Goal: Entertainment & Leisure: Consume media (video, audio)

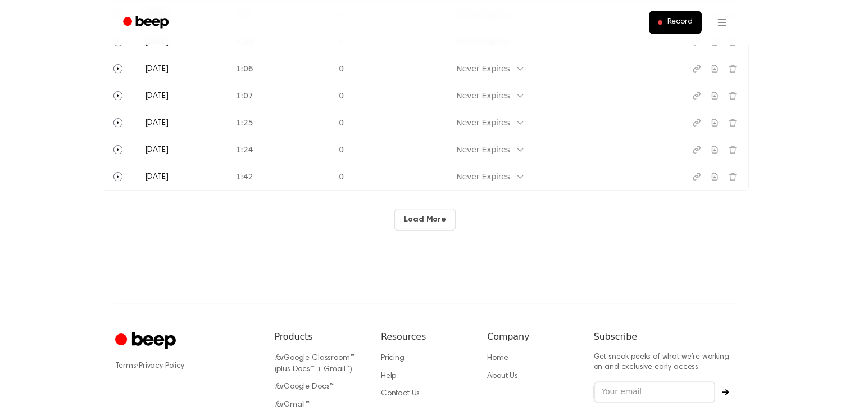
scroll to position [616, 0]
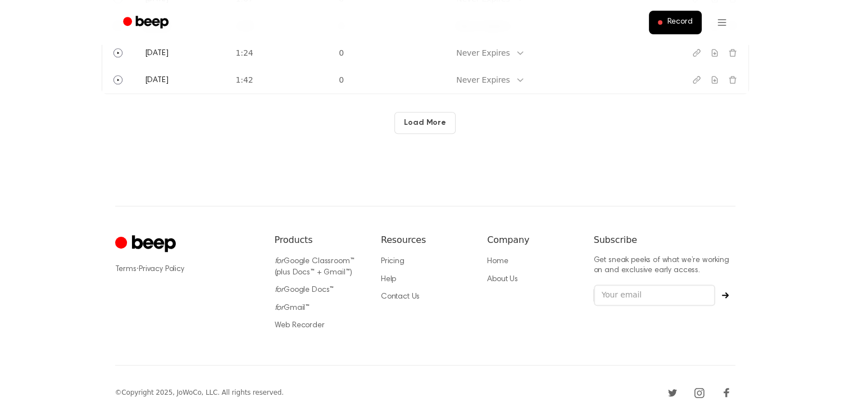
click at [425, 119] on button "Load More" at bounding box center [424, 123] width 61 height 22
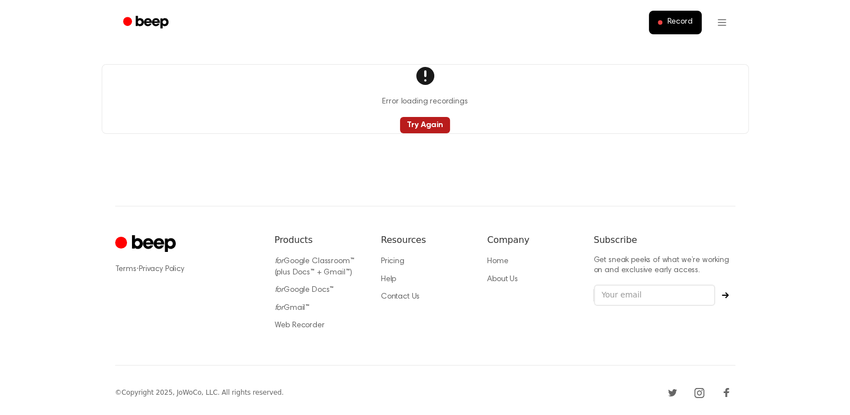
click at [433, 126] on button "Try Again" at bounding box center [425, 125] width 50 height 16
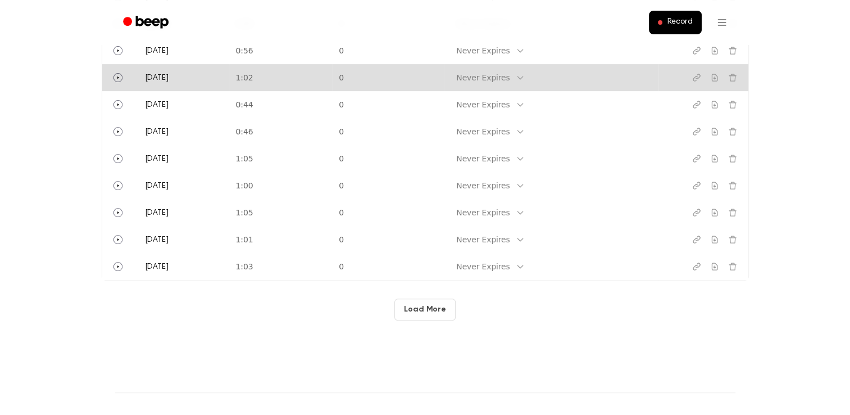
scroll to position [432, 0]
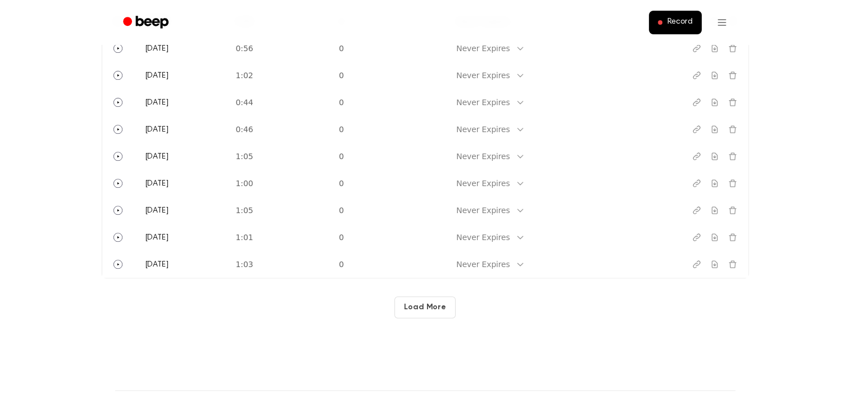
click at [424, 313] on button "Load More" at bounding box center [424, 307] width 61 height 22
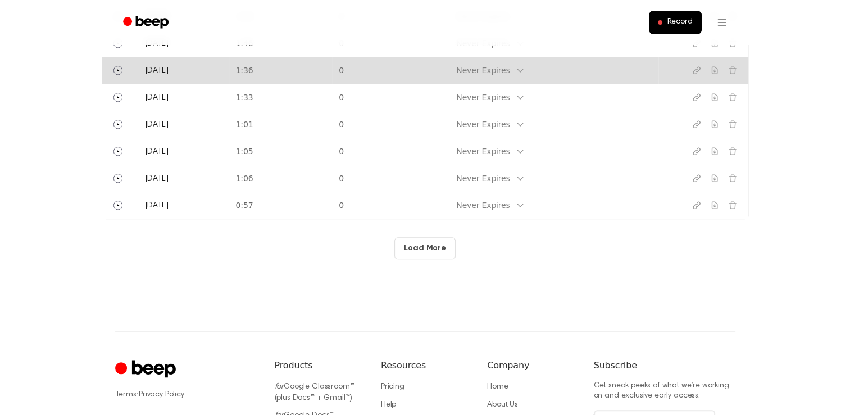
scroll to position [1031, 0]
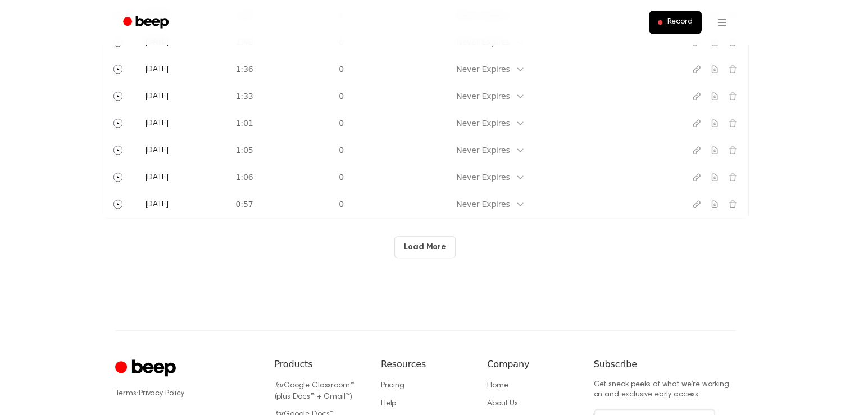
click at [435, 251] on button "Load More" at bounding box center [424, 247] width 61 height 22
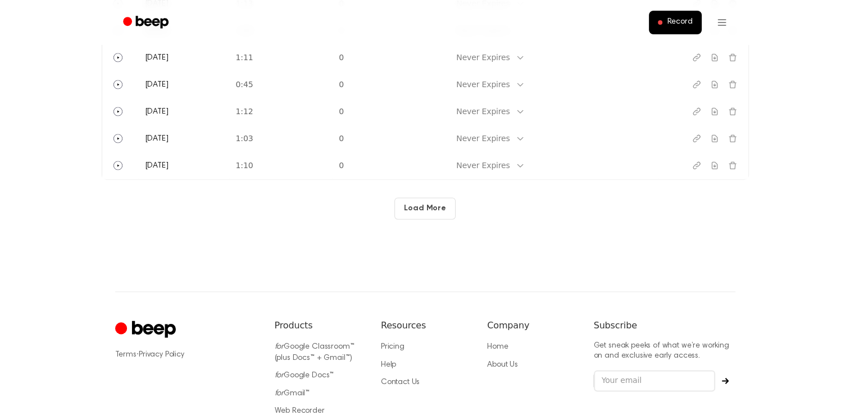
scroll to position [1613, 0]
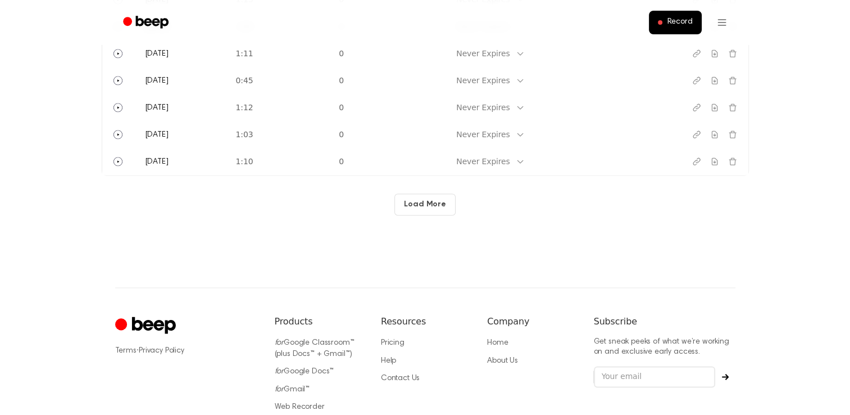
click at [423, 197] on button "Load More" at bounding box center [424, 204] width 61 height 22
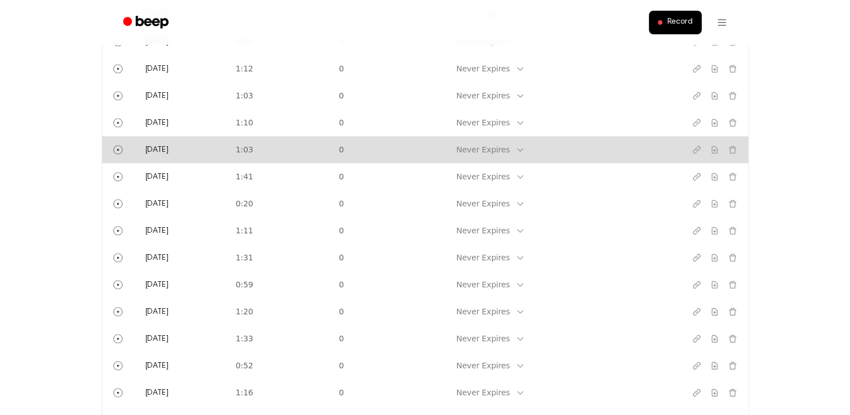
scroll to position [1652, 0]
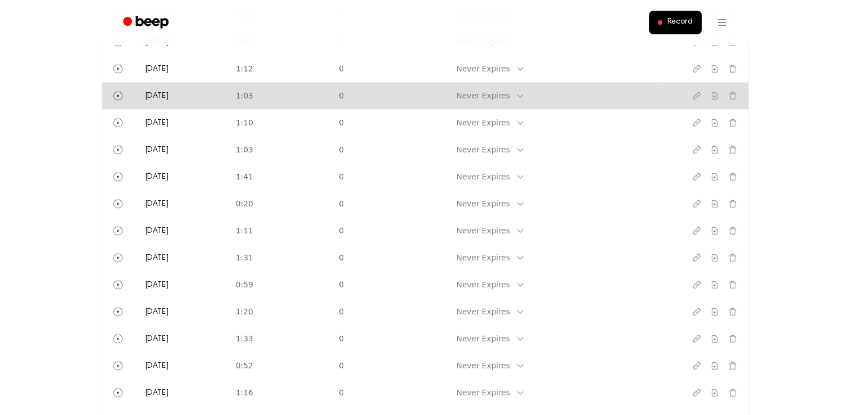
click at [266, 96] on td "1:03" at bounding box center [280, 95] width 103 height 27
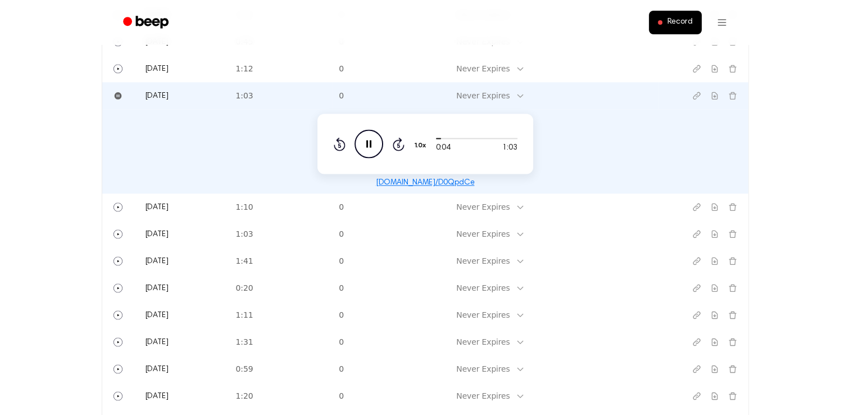
click at [379, 139] on icon "Pause Audio" at bounding box center [369, 143] width 29 height 29
click at [375, 140] on icon "Play Audio" at bounding box center [369, 143] width 29 height 29
click at [436, 138] on span at bounding box center [438, 138] width 9 height 9
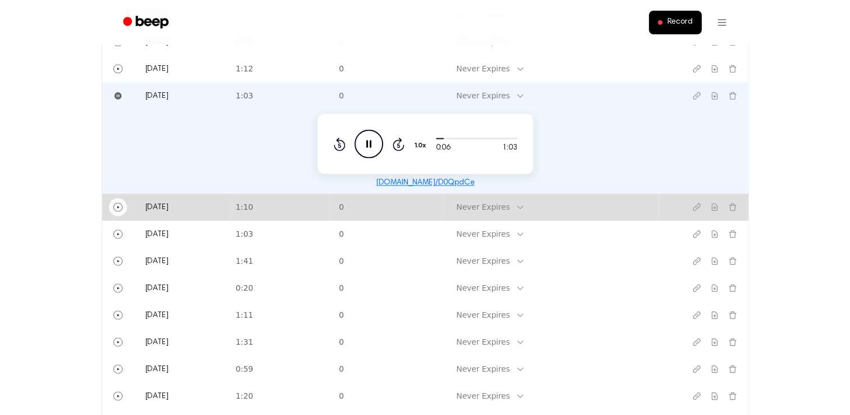
click at [121, 206] on icon "Play" at bounding box center [117, 206] width 9 height 9
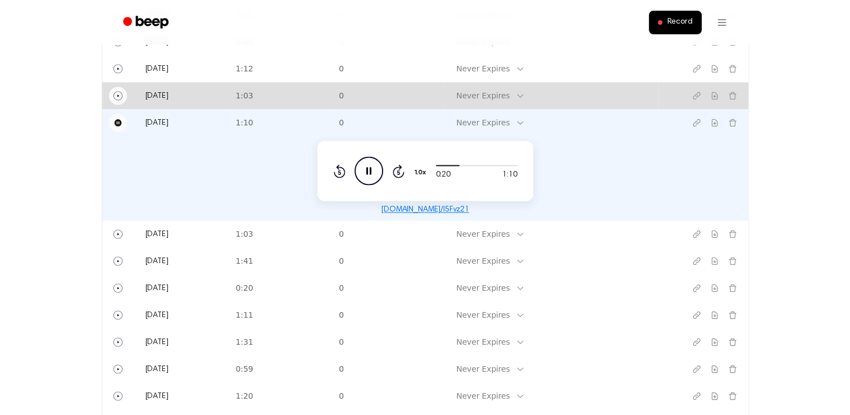
click at [118, 99] on circle "Play" at bounding box center [117, 95] width 8 height 8
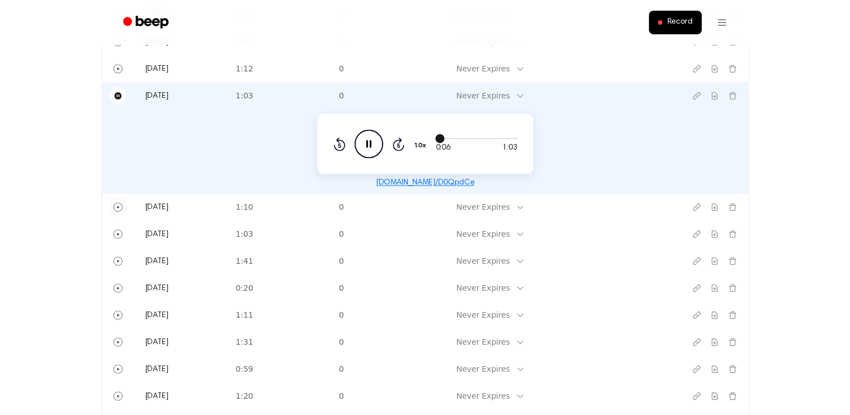
click at [484, 137] on div at bounding box center [476, 137] width 81 height 9
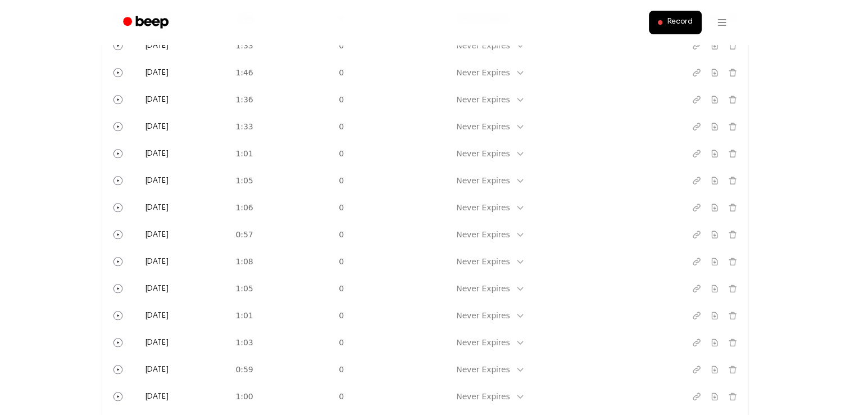
scroll to position [1000, 0]
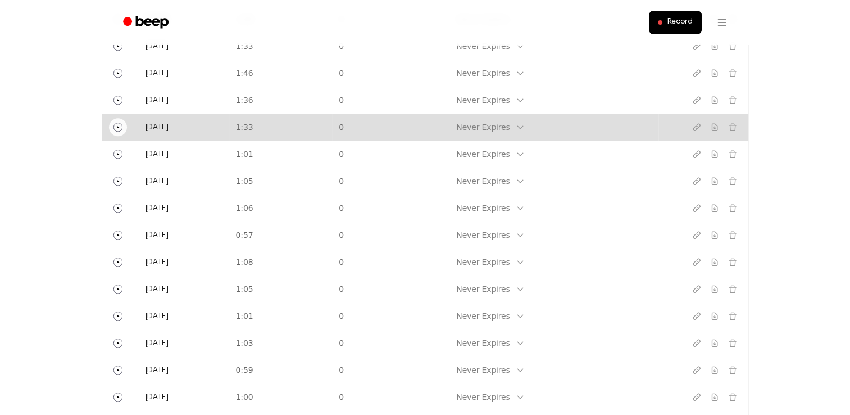
click at [113, 130] on icon "Play" at bounding box center [117, 126] width 9 height 9
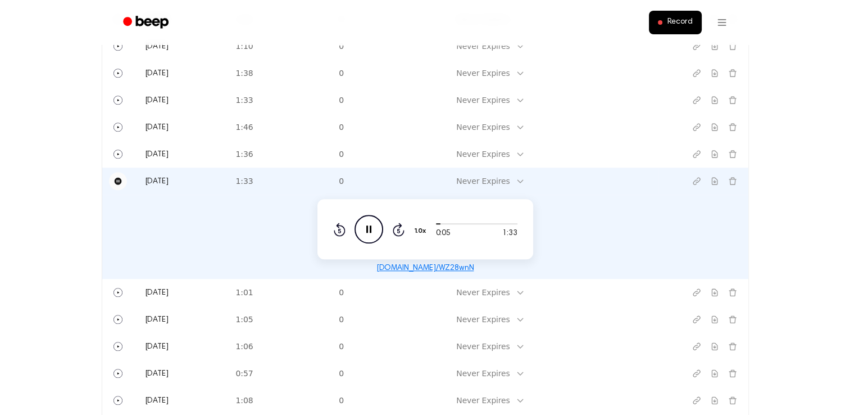
scroll to position [944, 0]
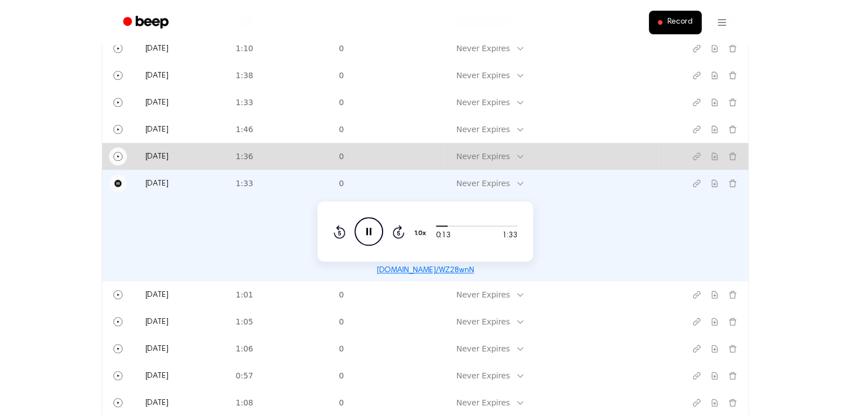
click at [113, 152] on icon "Play" at bounding box center [117, 156] width 9 height 9
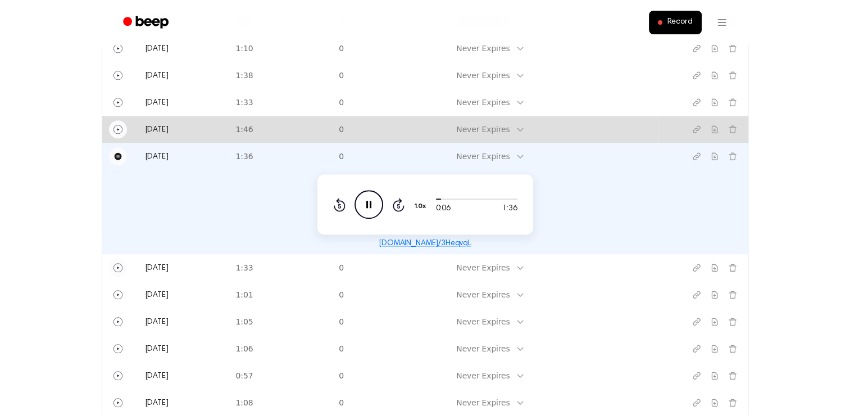
click at [115, 131] on icon "Play" at bounding box center [117, 129] width 9 height 9
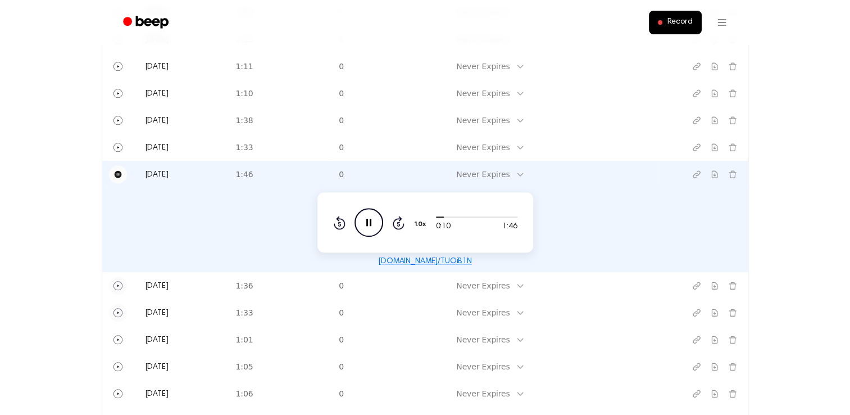
scroll to position [899, 0]
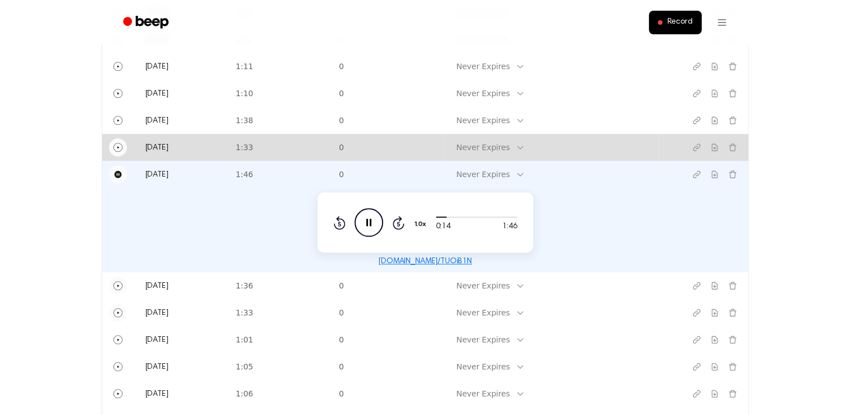
click at [119, 144] on icon "Play" at bounding box center [117, 147] width 9 height 9
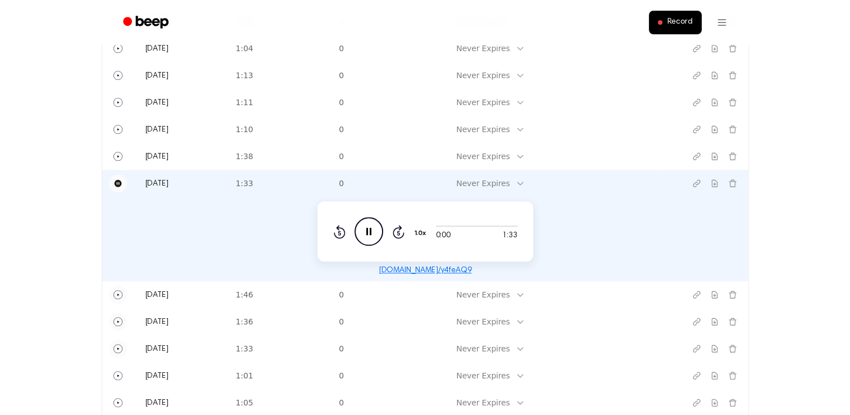
scroll to position [862, 0]
click at [699, 186] on icon "Copy link" at bounding box center [696, 184] width 9 height 9
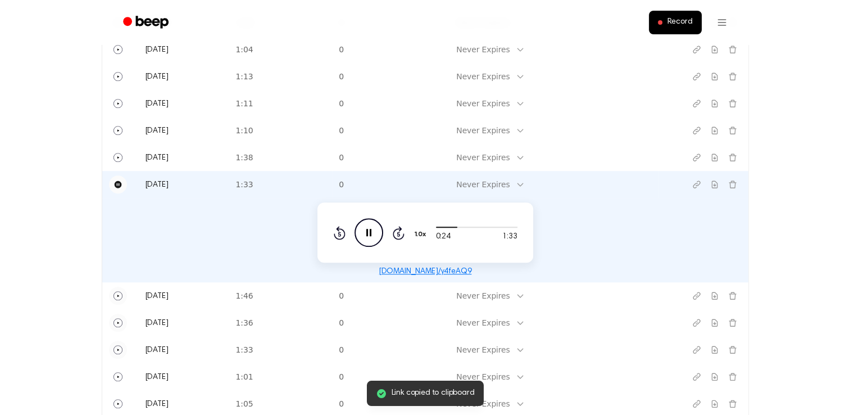
click at [369, 226] on icon "Pause Audio" at bounding box center [369, 232] width 29 height 29
